Goal: Find specific page/section: Find specific page/section

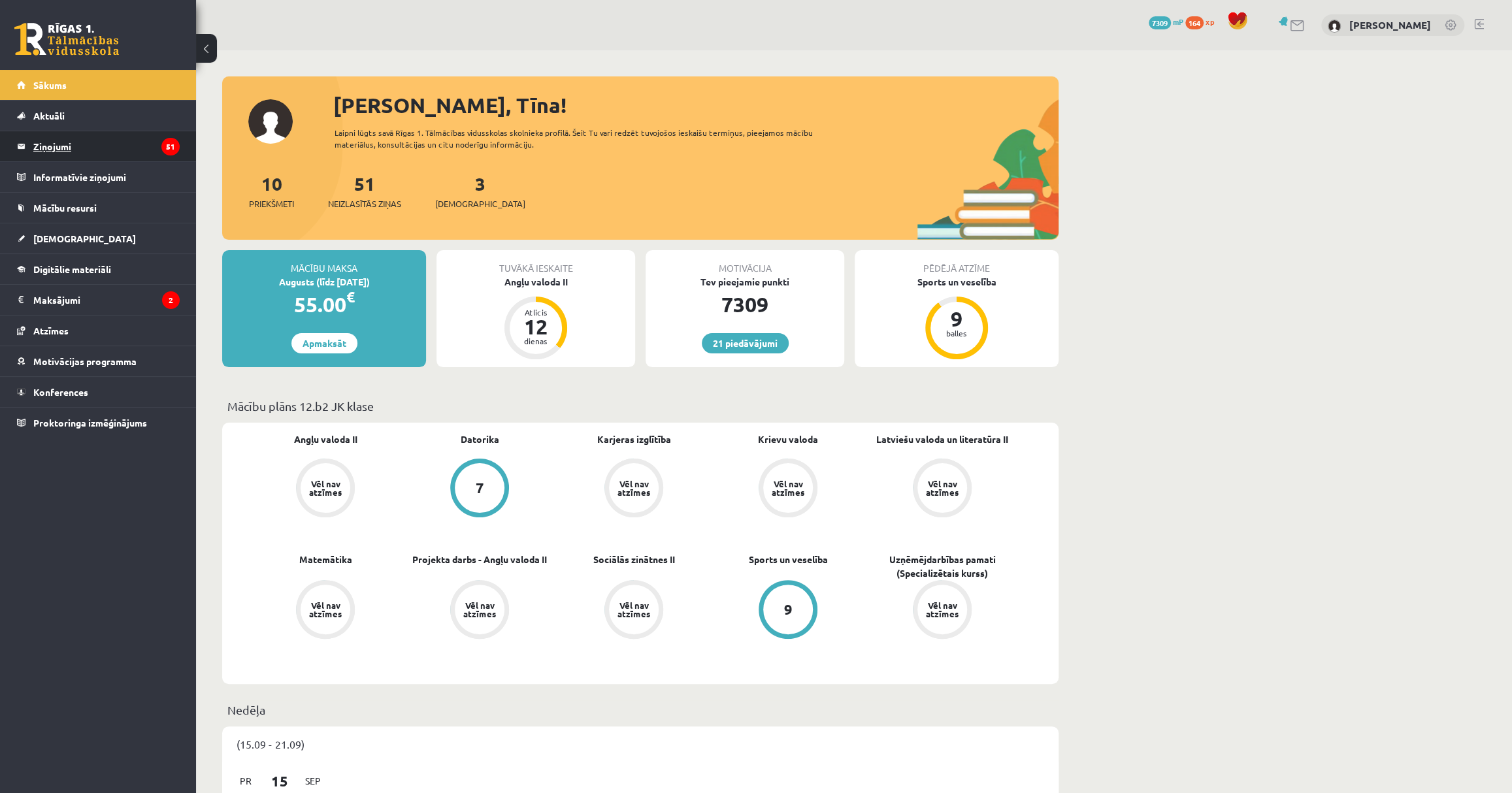
click at [150, 155] on legend "Ziņojumi 51" at bounding box center [106, 146] width 146 height 30
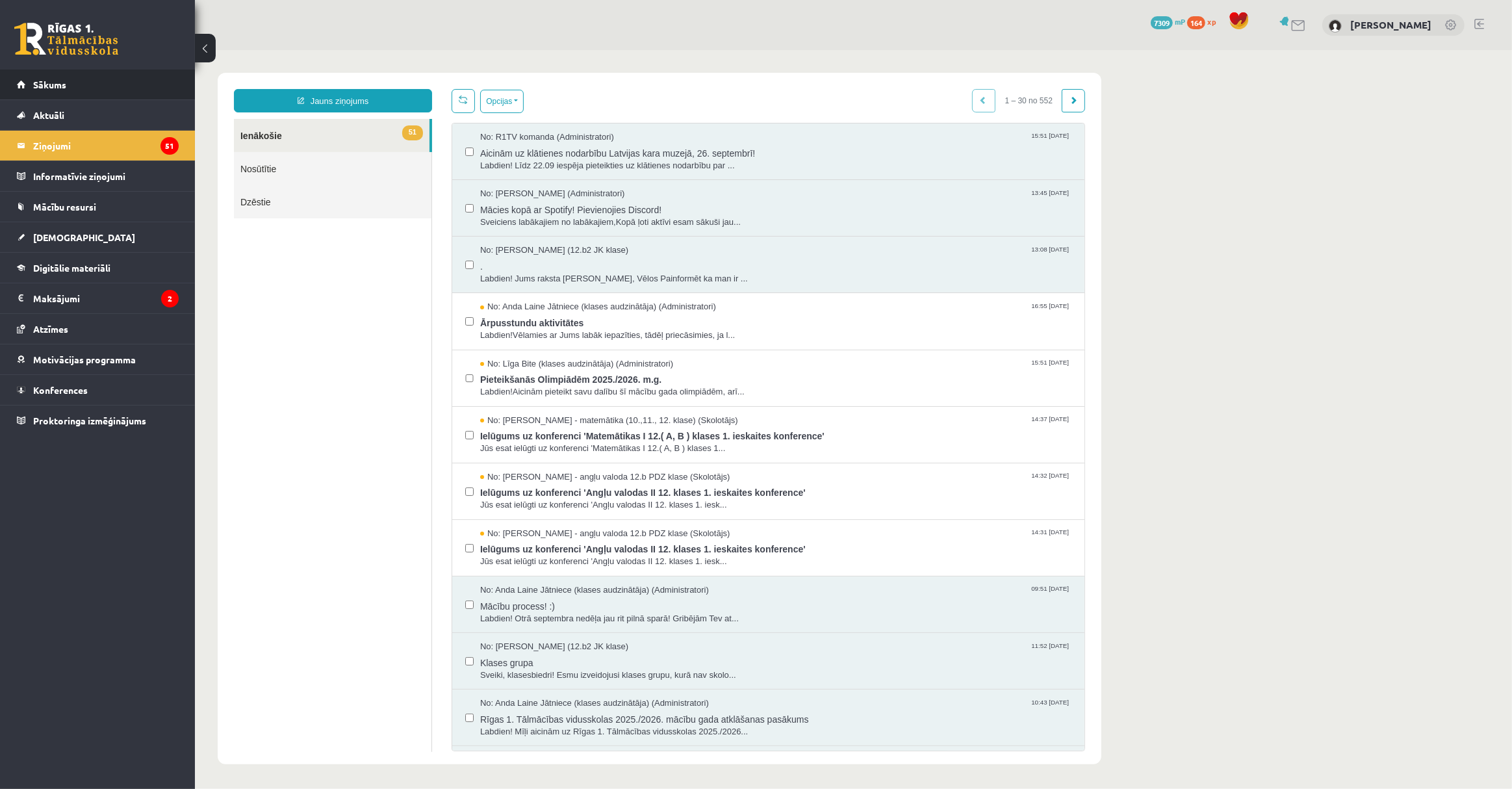
click at [185, 91] on li "Sākums" at bounding box center [97, 85] width 195 height 31
click at [144, 84] on link "Sākums" at bounding box center [98, 85] width 162 height 30
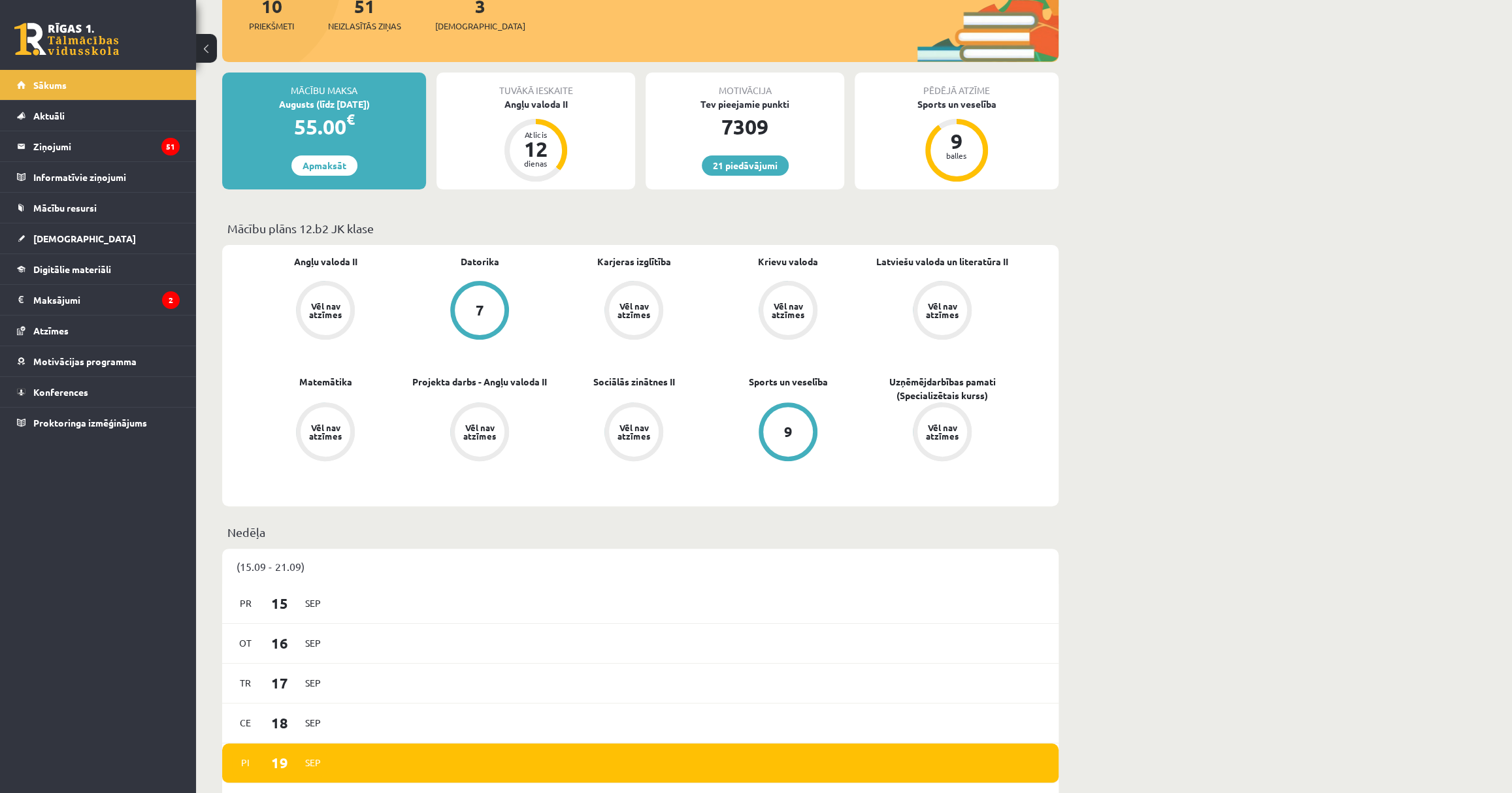
scroll to position [118, 0]
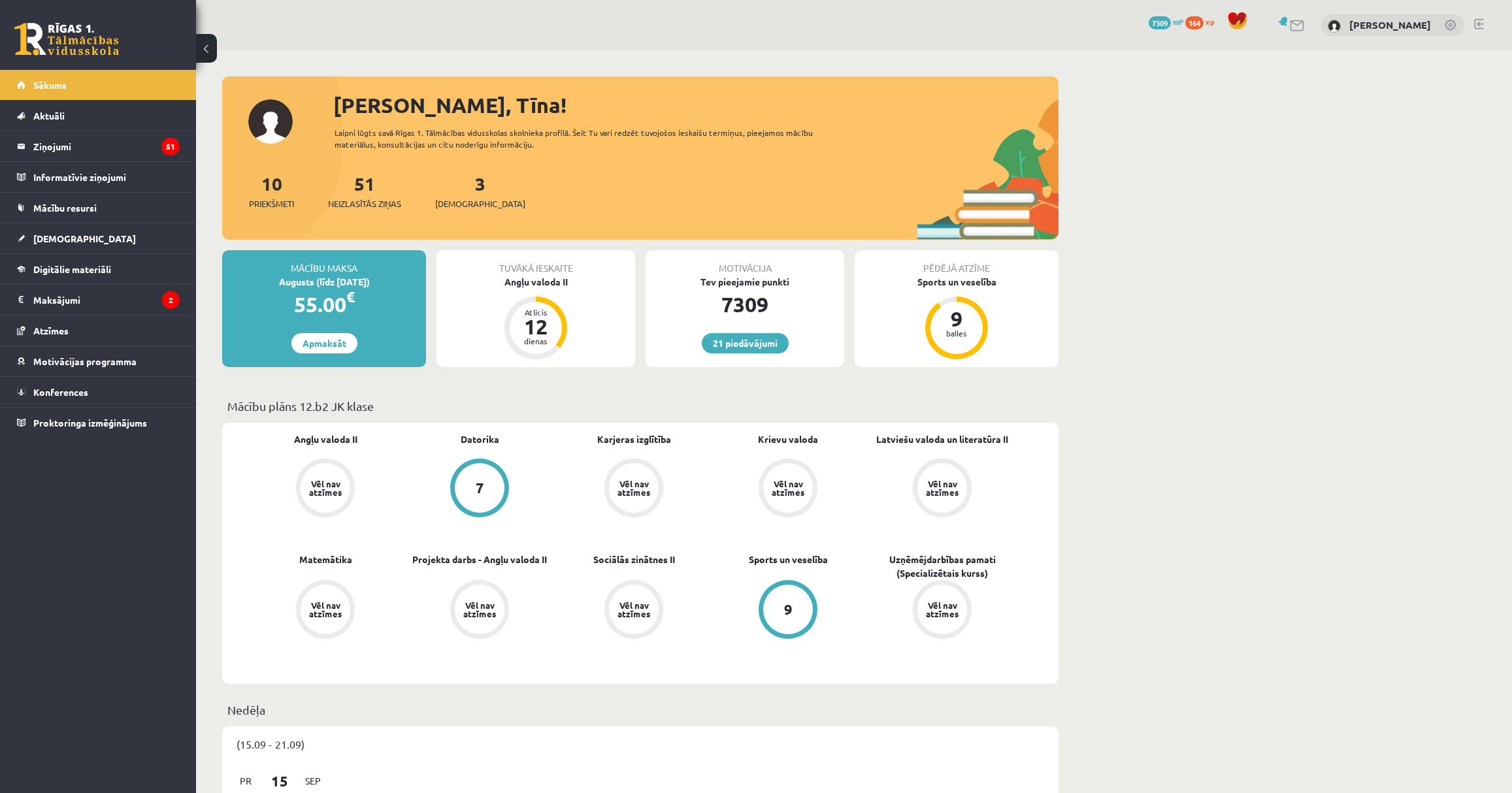
scroll to position [118, 0]
